Goal: Transaction & Acquisition: Book appointment/travel/reservation

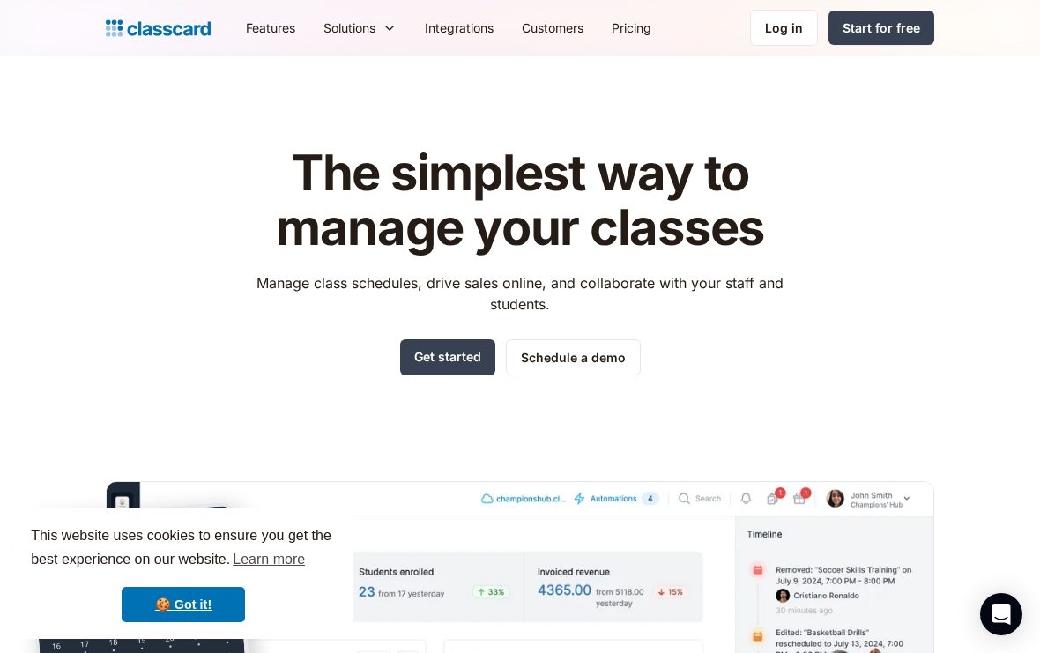
click at [611, 357] on link "Schedule a demo" at bounding box center [573, 357] width 135 height 36
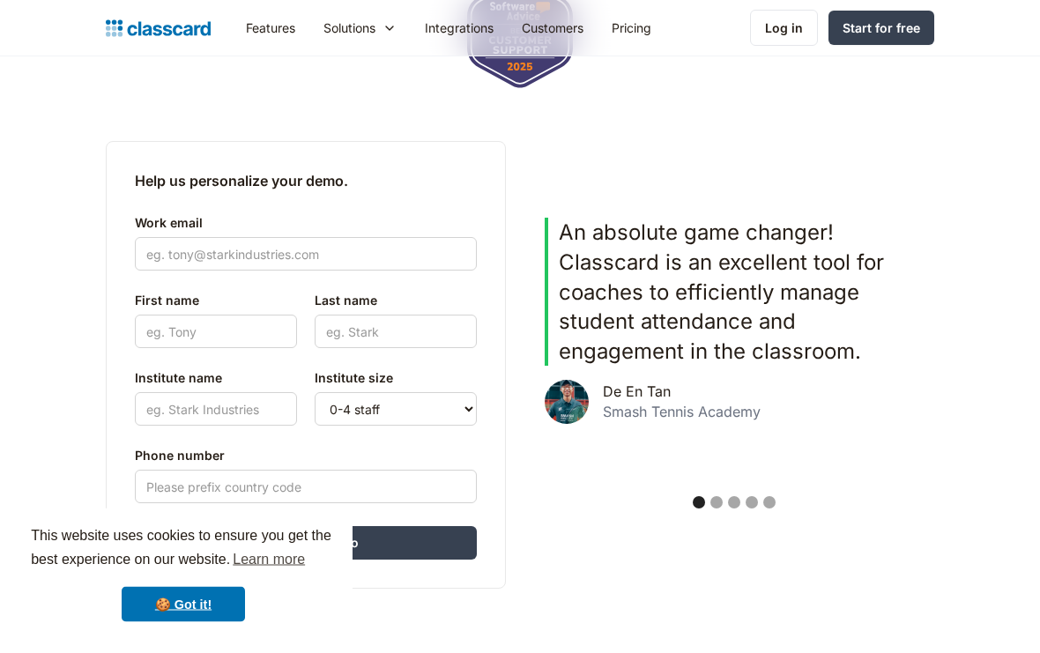
scroll to position [379, 0]
